Goal: Task Accomplishment & Management: Use online tool/utility

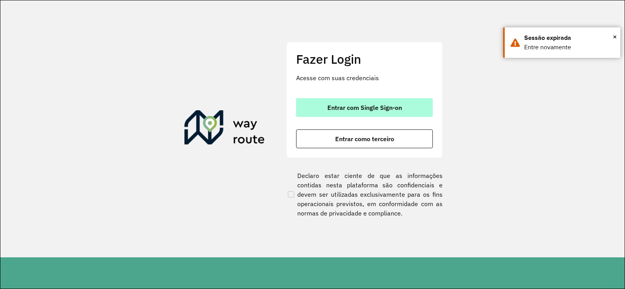
click at [406, 102] on button "Entrar com Single Sign-on" at bounding box center [364, 107] width 137 height 19
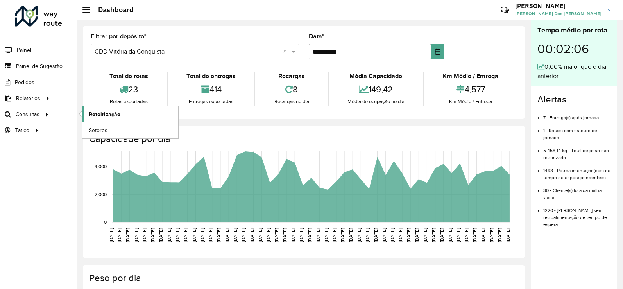
click at [93, 115] on span "Roteirização" at bounding box center [105, 114] width 32 height 8
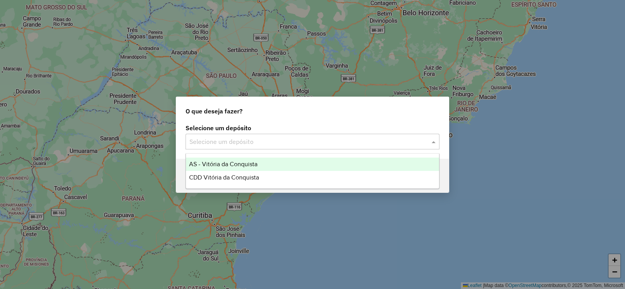
click at [426, 146] on div "Selecione um depósito" at bounding box center [313, 142] width 254 height 16
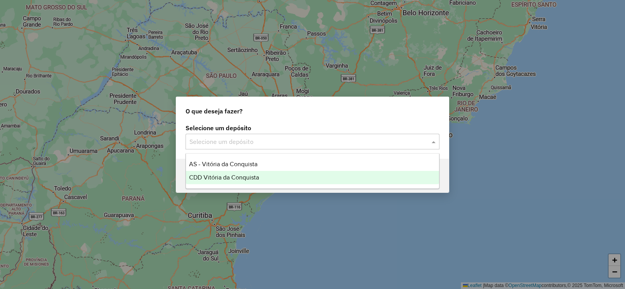
click at [235, 175] on span "CDD Vitória da Conquista" at bounding box center [224, 177] width 70 height 7
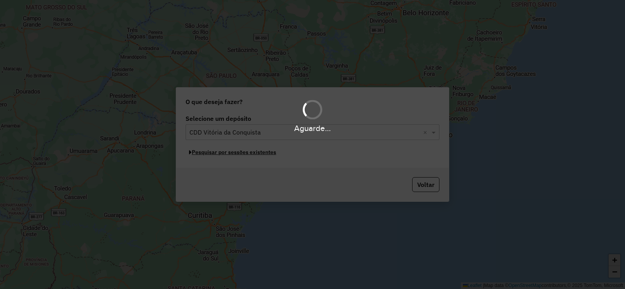
click at [238, 154] on button "Pesquisar por sessões existentes" at bounding box center [233, 152] width 94 height 12
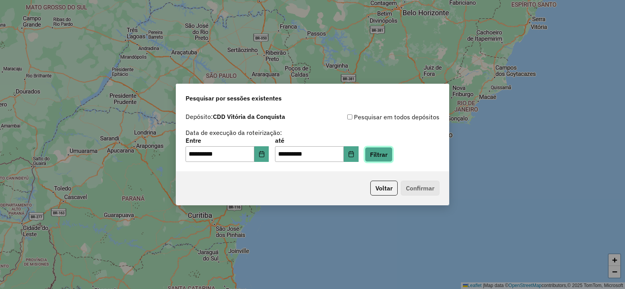
click at [393, 148] on button "Filtrar" at bounding box center [379, 154] width 28 height 15
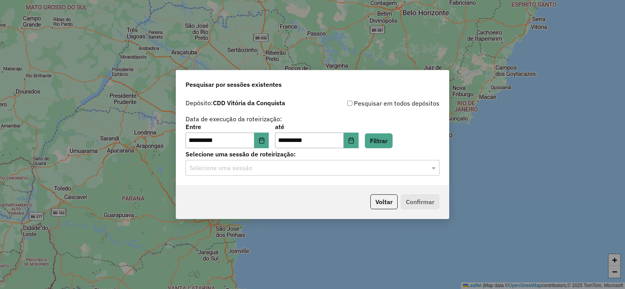
click at [422, 198] on p-footer "Voltar Confirmar" at bounding box center [403, 201] width 72 height 15
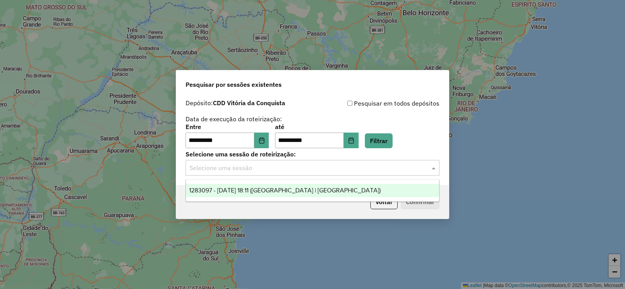
click at [386, 170] on input "text" at bounding box center [304, 167] width 230 height 9
click at [370, 190] on div "1283097 - 26/09/2025 18:11 (Rota | AS)" at bounding box center [312, 190] width 253 height 13
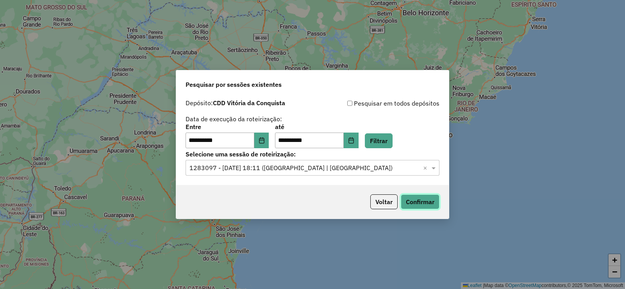
click at [411, 202] on button "Confirmar" at bounding box center [420, 201] width 39 height 15
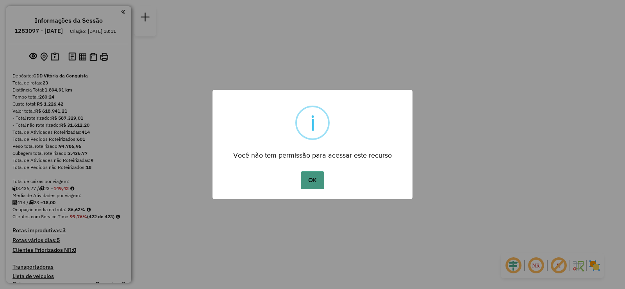
click at [306, 181] on button "OK" at bounding box center [312, 180] width 23 height 18
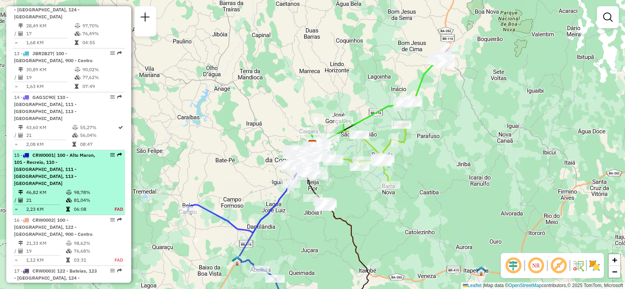
scroll to position [899, 0]
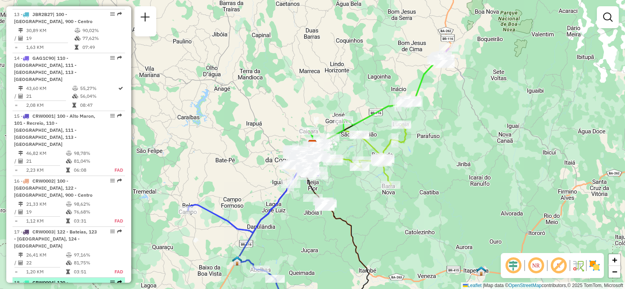
select select "**********"
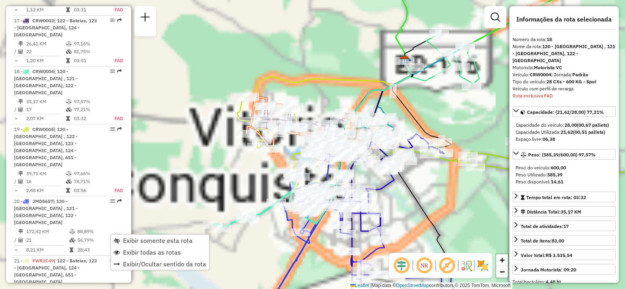
scroll to position [1120, 0]
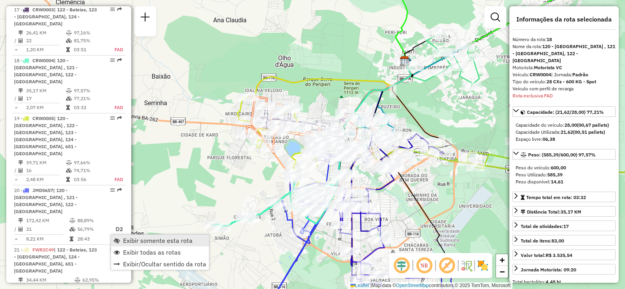
click at [177, 243] on span "Exibir somente esta rota" at bounding box center [158, 240] width 70 height 6
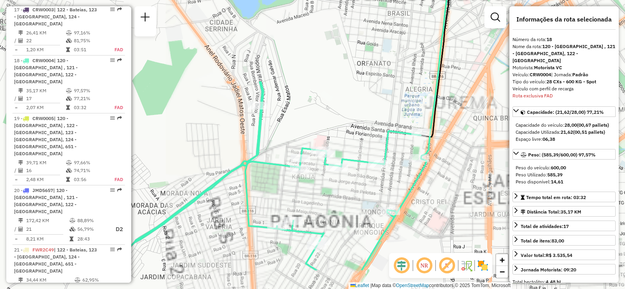
drag, startPoint x: 318, startPoint y: 136, endPoint x: 352, endPoint y: 77, distance: 67.9
click at [348, 80] on div "Janela de atendimento Grade de atendimento Capacidade Transportadoras Veículos …" at bounding box center [312, 144] width 625 height 289
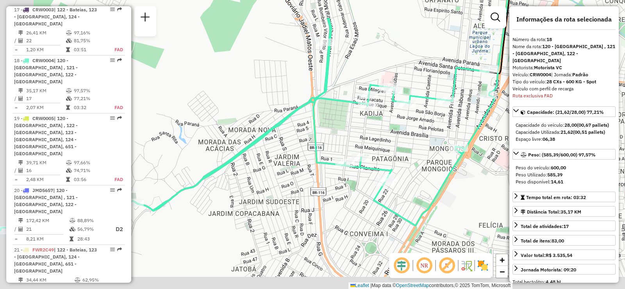
drag, startPoint x: 204, startPoint y: 92, endPoint x: 257, endPoint y: 37, distance: 76.0
click at [257, 37] on div "Janela de atendimento Grade de atendimento Capacidade Transportadoras Veículos …" at bounding box center [312, 144] width 625 height 289
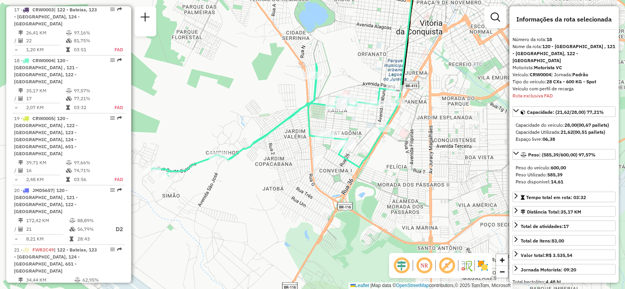
drag, startPoint x: 233, startPoint y: 118, endPoint x: 242, endPoint y: 146, distance: 30.0
click at [243, 146] on icon at bounding box center [275, 120] width 247 height 112
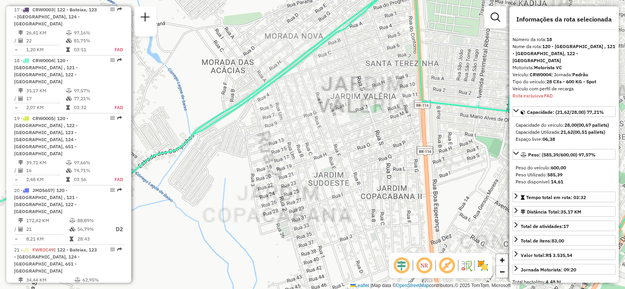
drag, startPoint x: 268, startPoint y: 134, endPoint x: 221, endPoint y: 120, distance: 49.1
click at [204, 120] on icon at bounding box center [254, 101] width 750 height 284
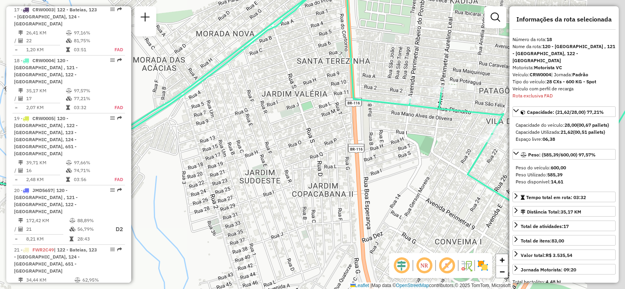
drag, startPoint x: 259, startPoint y: 131, endPoint x: 245, endPoint y: 132, distance: 13.3
click at [245, 132] on div "Janela de atendimento Grade de atendimento Capacidade Transportadoras Veículos …" at bounding box center [312, 144] width 625 height 289
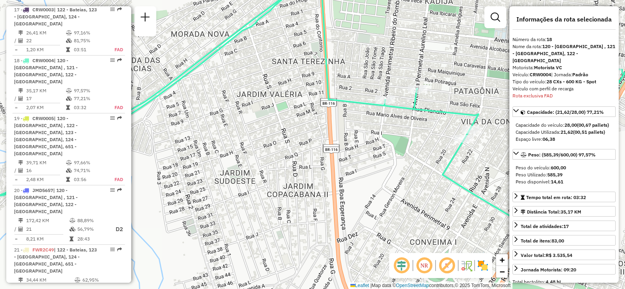
drag, startPoint x: 329, startPoint y: 138, endPoint x: 285, endPoint y: 141, distance: 43.5
click at [284, 139] on div "Janela de atendimento Grade de atendimento Capacidade Transportadoras Veículos …" at bounding box center [312, 144] width 625 height 289
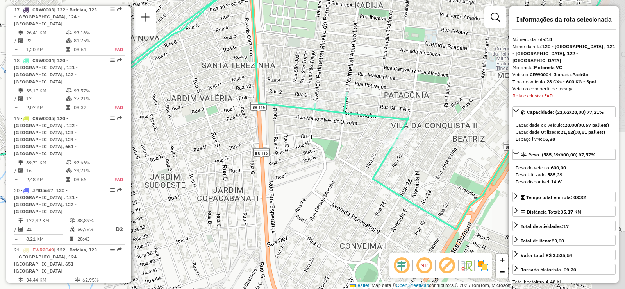
drag, startPoint x: 335, startPoint y: 154, endPoint x: 298, endPoint y: 157, distance: 36.9
click at [298, 157] on div "Janela de atendimento Grade de atendimento Capacidade Transportadoras Veículos …" at bounding box center [312, 144] width 625 height 289
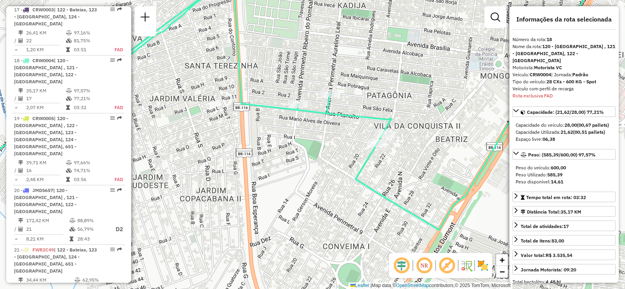
drag, startPoint x: 409, startPoint y: 162, endPoint x: 357, endPoint y: 161, distance: 51.6
click at [359, 162] on div "Janela de atendimento Grade de atendimento Capacidade Transportadoras Veículos …" at bounding box center [312, 144] width 625 height 289
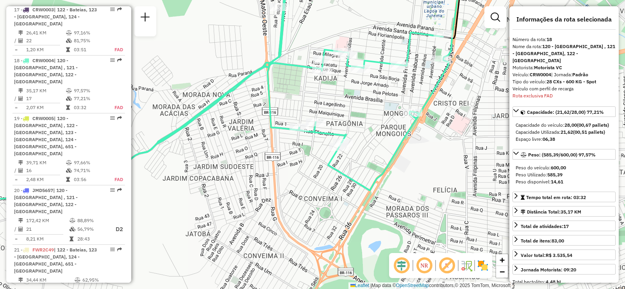
drag, startPoint x: 372, startPoint y: 136, endPoint x: 366, endPoint y: 136, distance: 5.1
click at [366, 136] on div "Janela de atendimento Grade de atendimento Capacidade Transportadoras Veículos …" at bounding box center [312, 144] width 625 height 289
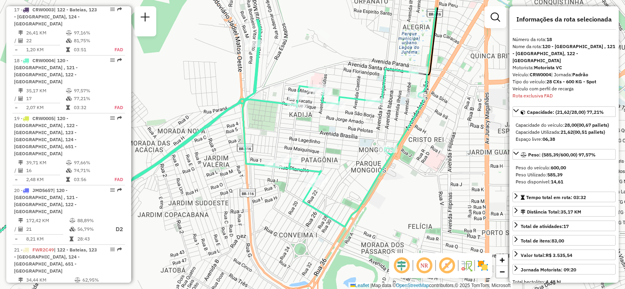
drag, startPoint x: 418, startPoint y: 144, endPoint x: 413, endPoint y: 175, distance: 31.3
click at [413, 175] on div "Janela de atendimento Grade de atendimento Capacidade Transportadoras Veículos …" at bounding box center [312, 144] width 625 height 289
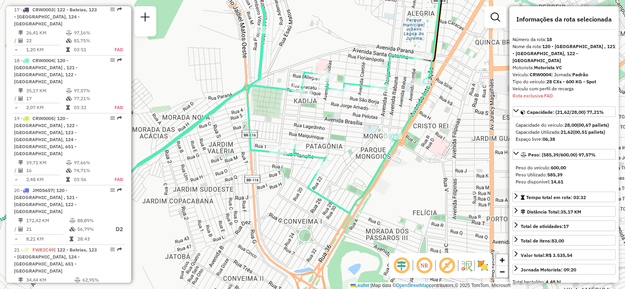
drag, startPoint x: 465, startPoint y: 153, endPoint x: 470, endPoint y: 139, distance: 14.6
click at [470, 139] on div "Janela de atendimento Grade de atendimento Capacidade Transportadoras Veículos …" at bounding box center [312, 144] width 625 height 289
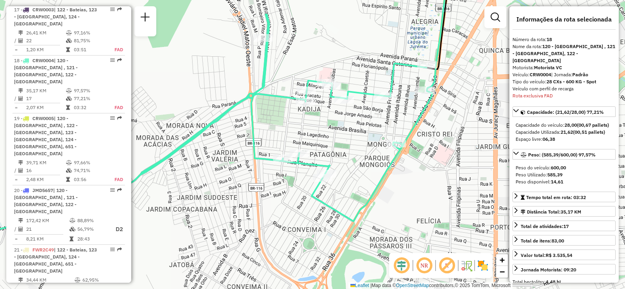
drag, startPoint x: 467, startPoint y: 113, endPoint x: 471, endPoint y: 121, distance: 9.1
click at [471, 121] on div "Janela de atendimento Grade de atendimento Capacidade Transportadoras Veículos …" at bounding box center [312, 144] width 625 height 289
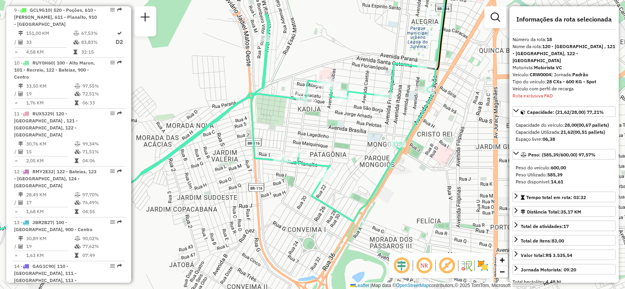
scroll to position [573, 0]
